Goal: Subscribe to service/newsletter

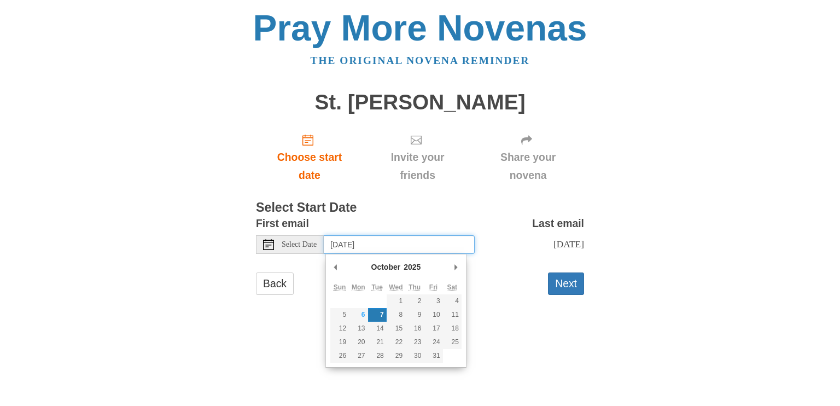
click at [354, 241] on input "Tuesday, October 7th" at bounding box center [399, 244] width 151 height 19
type input "Friday, October 10th"
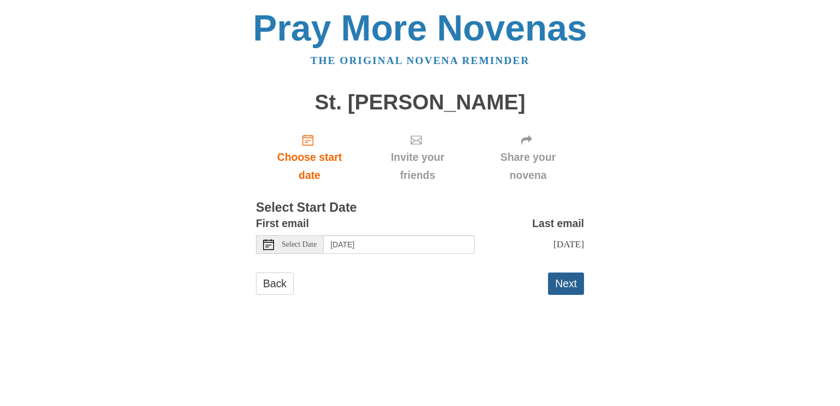
click at [567, 282] on button "Next" at bounding box center [566, 283] width 36 height 22
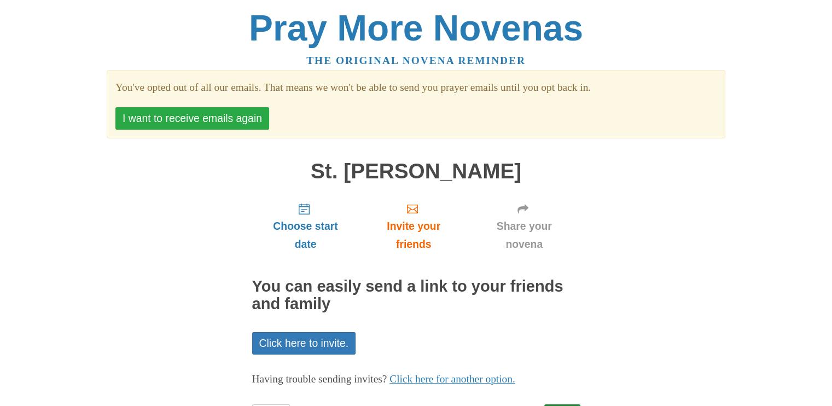
click at [230, 121] on button "I want to receive emails again" at bounding box center [192, 118] width 154 height 22
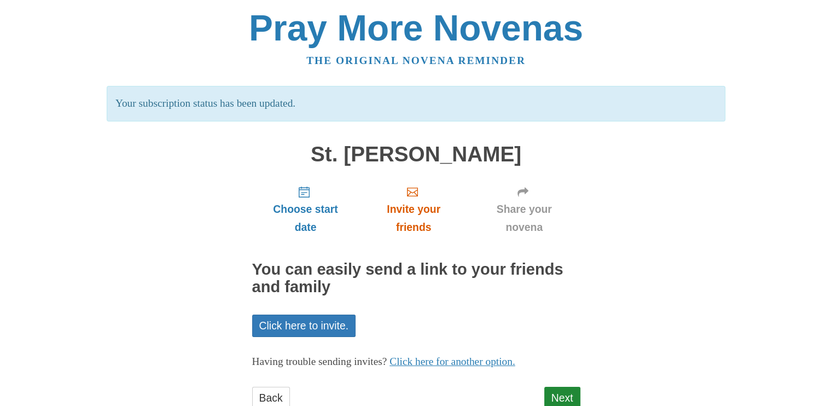
scroll to position [34, 0]
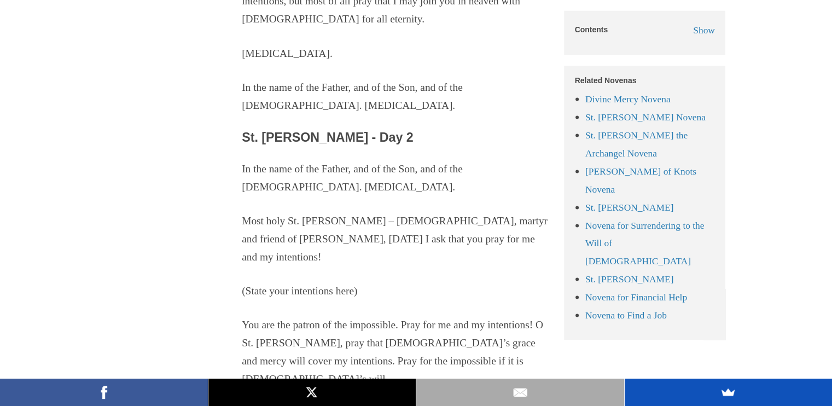
scroll to position [2039, 0]
